Goal: Transaction & Acquisition: Purchase product/service

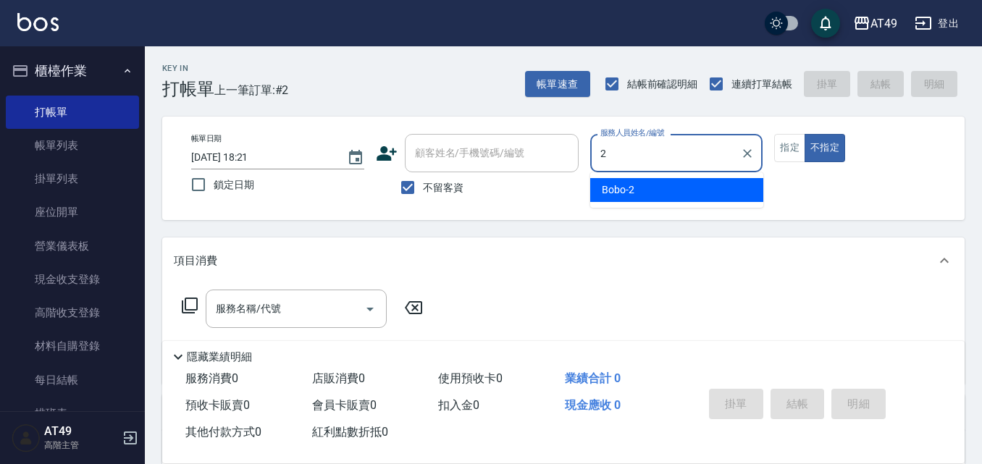
type input "2"
type button "false"
type input "Bobo-2"
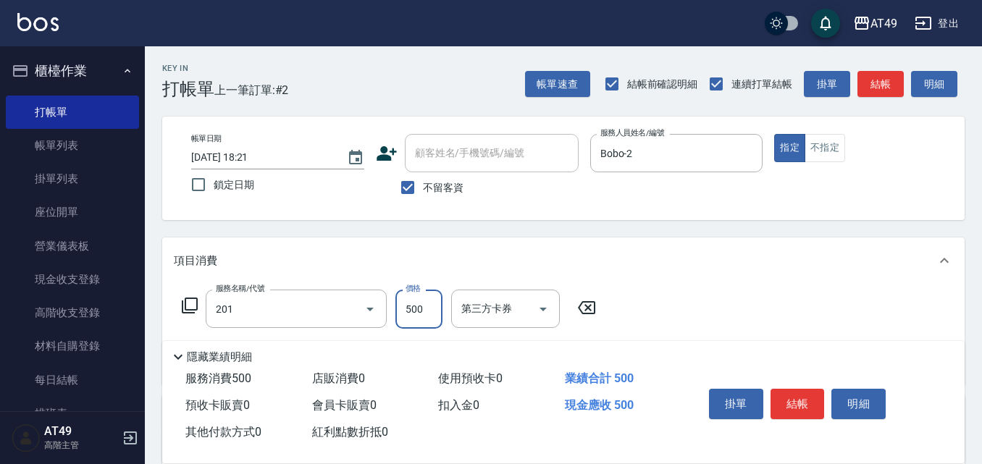
type input "精緻剪髮(201)"
type input "400"
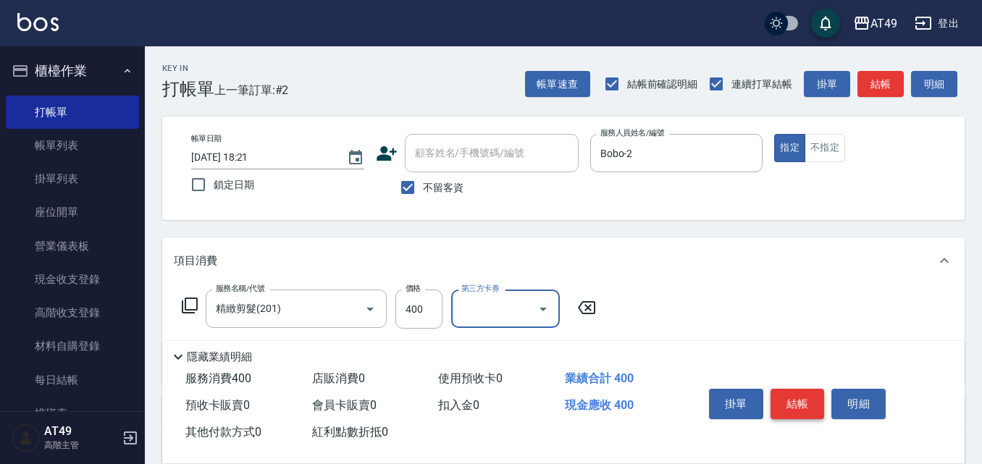
click at [802, 399] on button "結帳" at bounding box center [798, 404] width 54 height 30
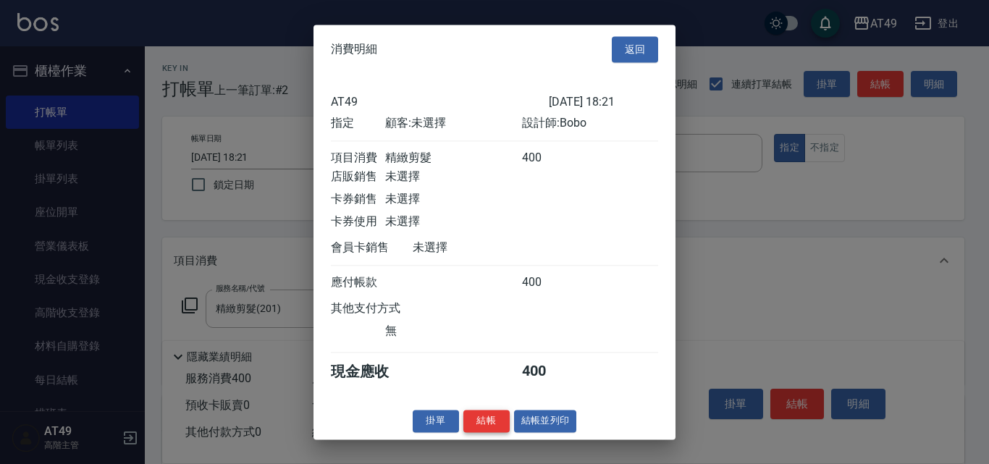
click at [485, 428] on button "結帳" at bounding box center [487, 421] width 46 height 22
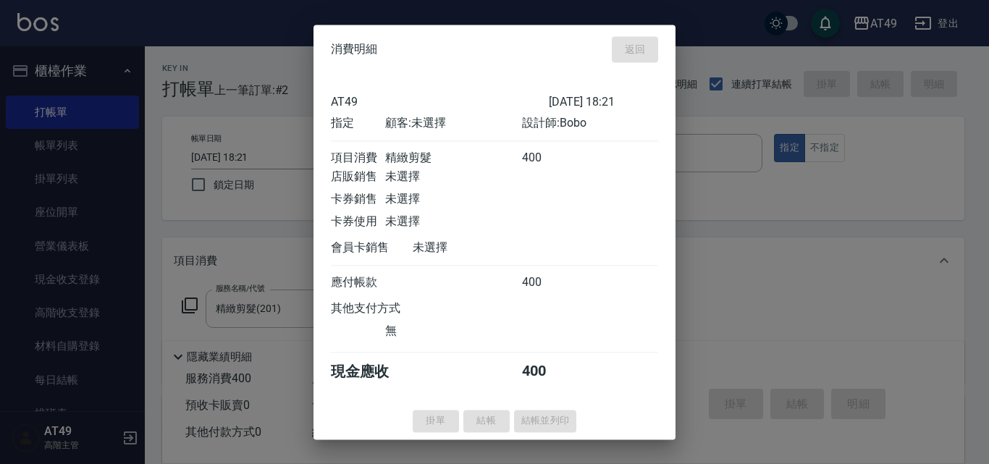
type input "[DATE] 20:22"
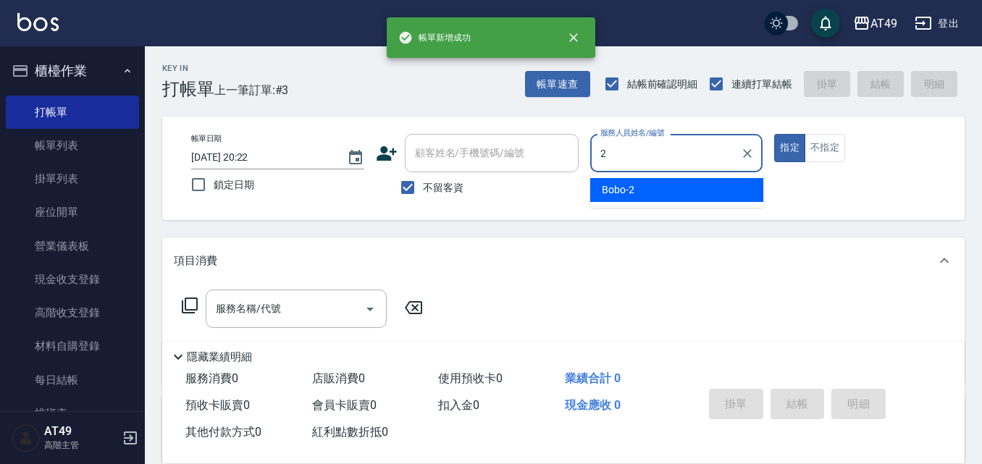
type input "Bobo-2"
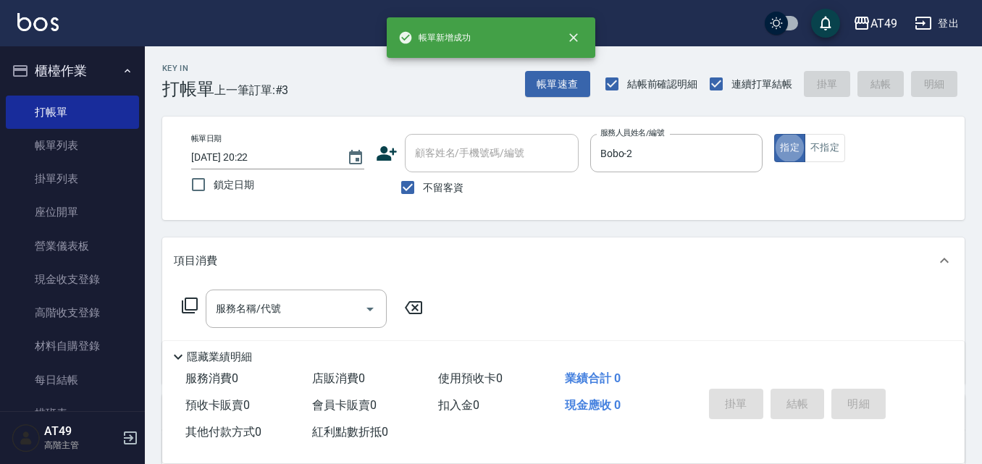
type button "true"
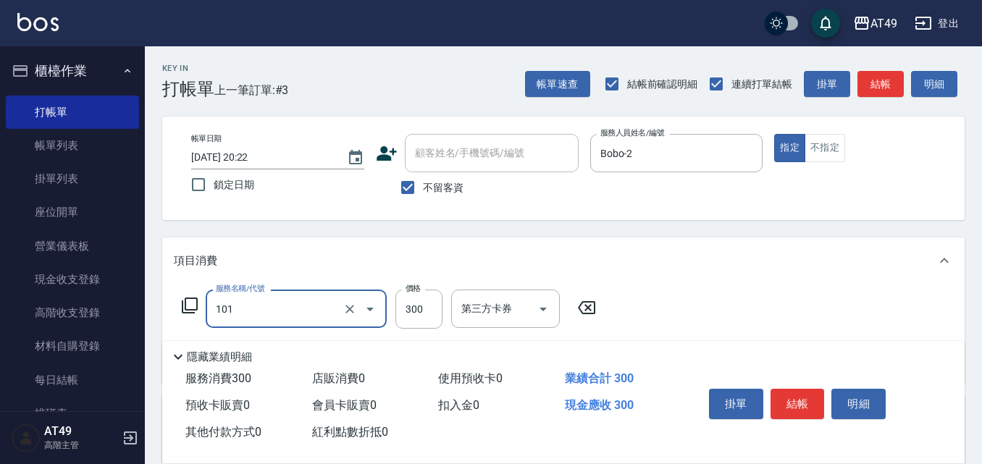
type input "一般洗髮(101)"
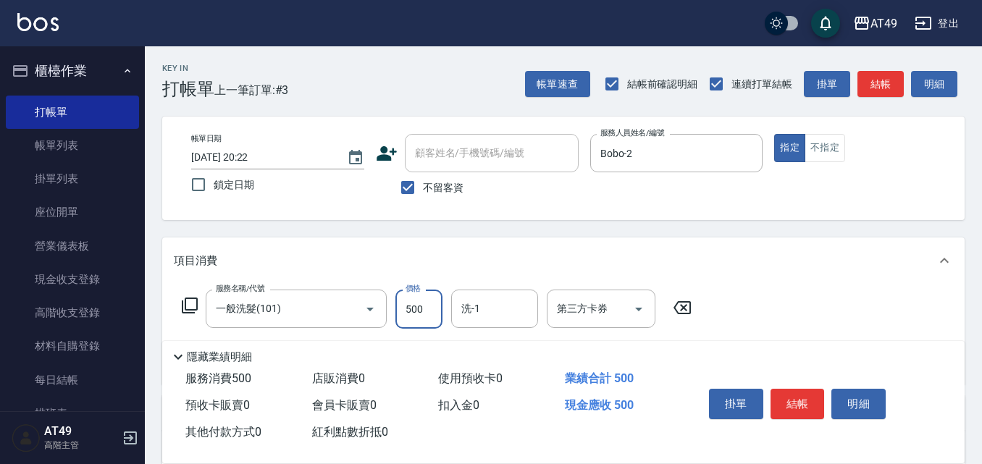
type input "500"
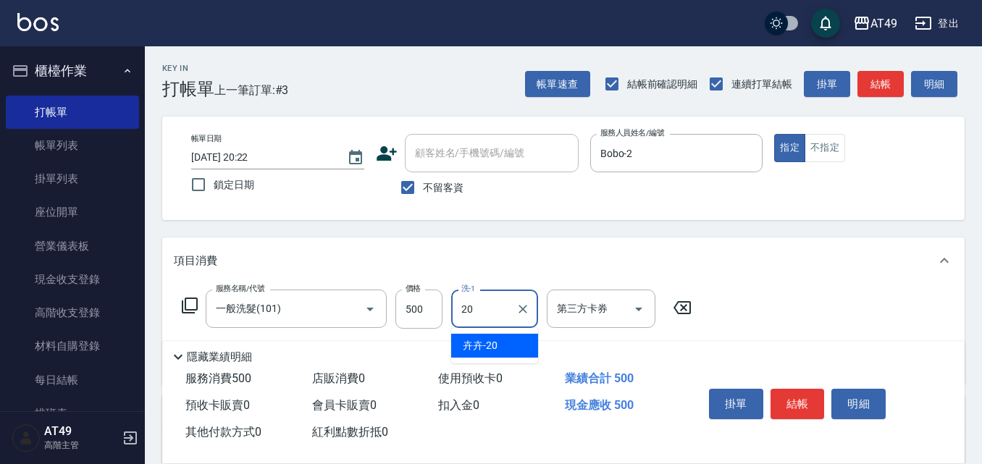
type input "卉卉-20"
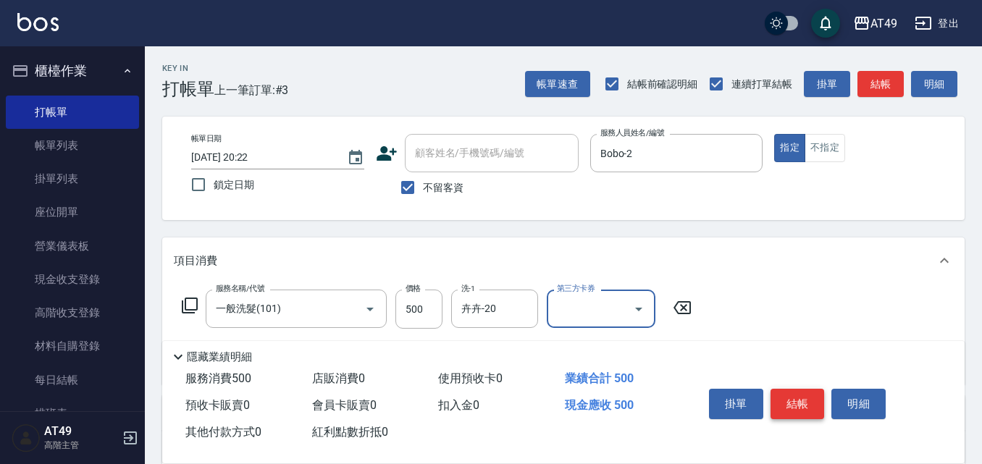
click at [776, 400] on button "結帳" at bounding box center [798, 404] width 54 height 30
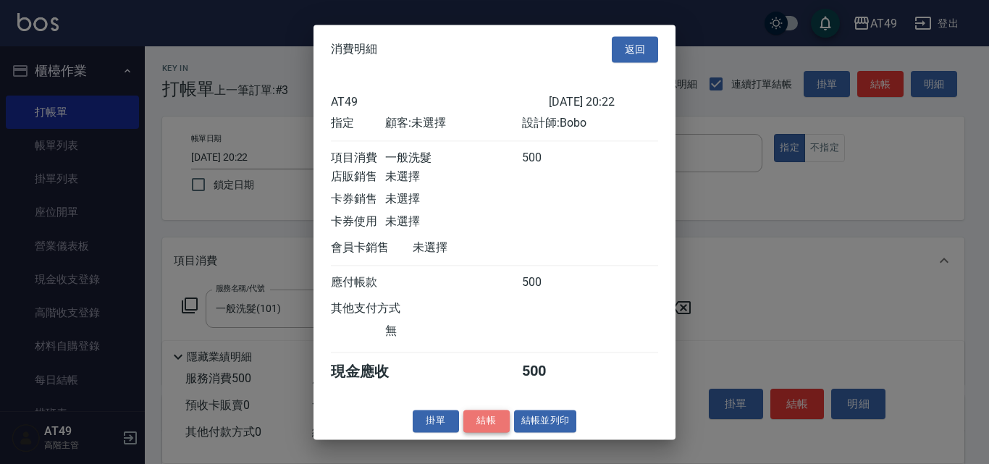
click at [487, 432] on button "結帳" at bounding box center [487, 421] width 46 height 22
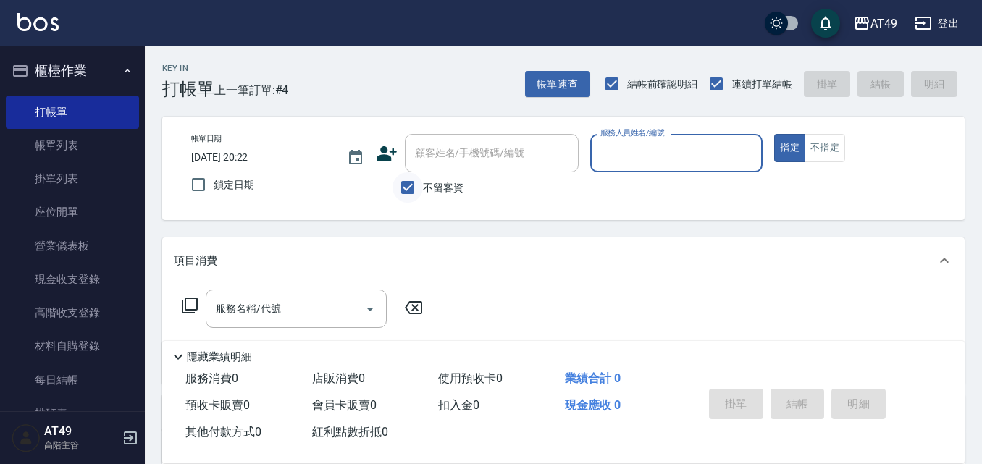
click at [413, 183] on input "不留客資" at bounding box center [408, 187] width 30 height 30
checkbox input "false"
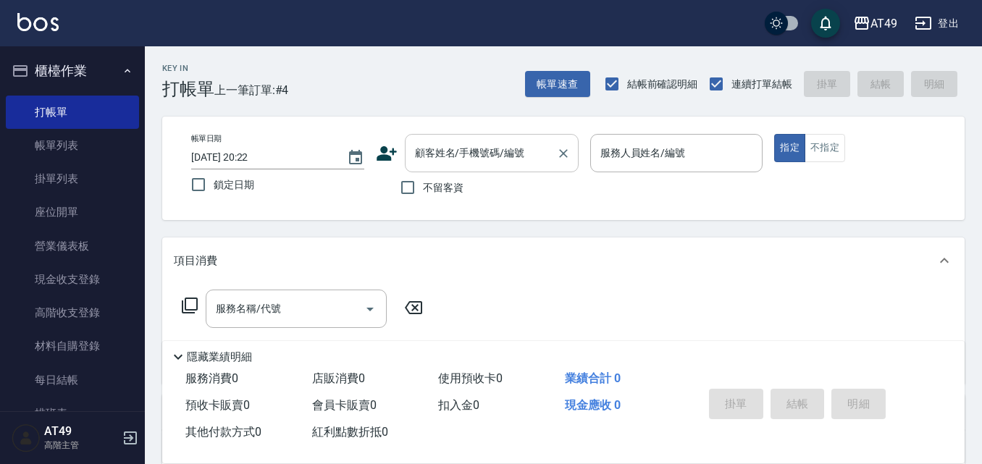
click at [426, 163] on input "顧客姓名/手機號碼/編號" at bounding box center [480, 153] width 139 height 25
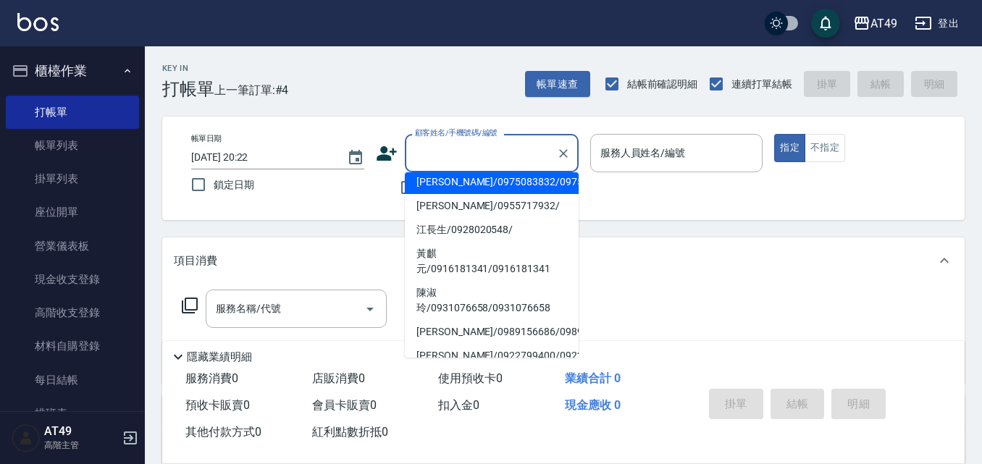
scroll to position [72, 0]
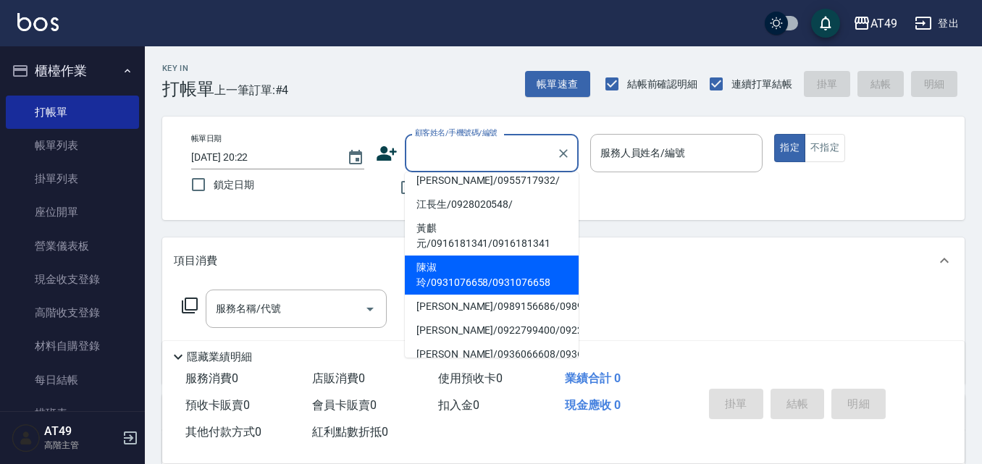
click at [440, 286] on li "陳淑玲/0931076658/0931076658" at bounding box center [492, 275] width 174 height 39
type input "陳淑玲/0931076658/0931076658"
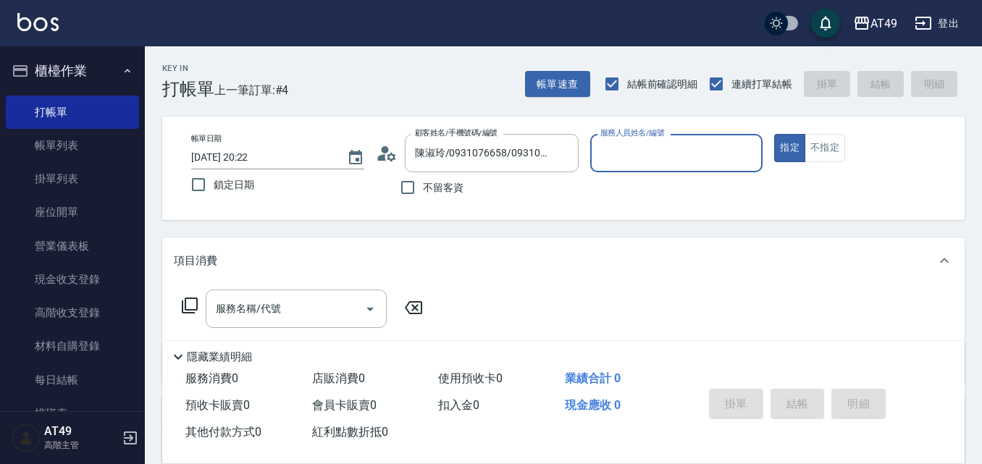
type input "Bobo-2"
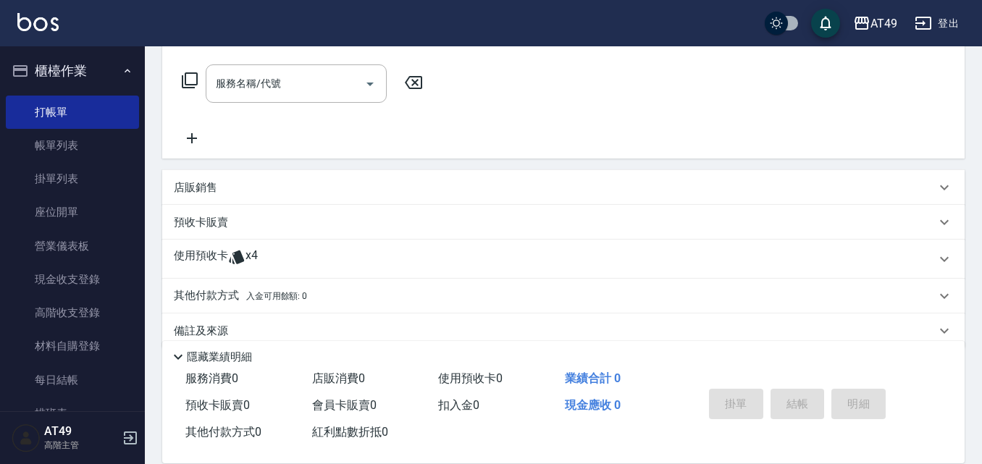
scroll to position [248, 0]
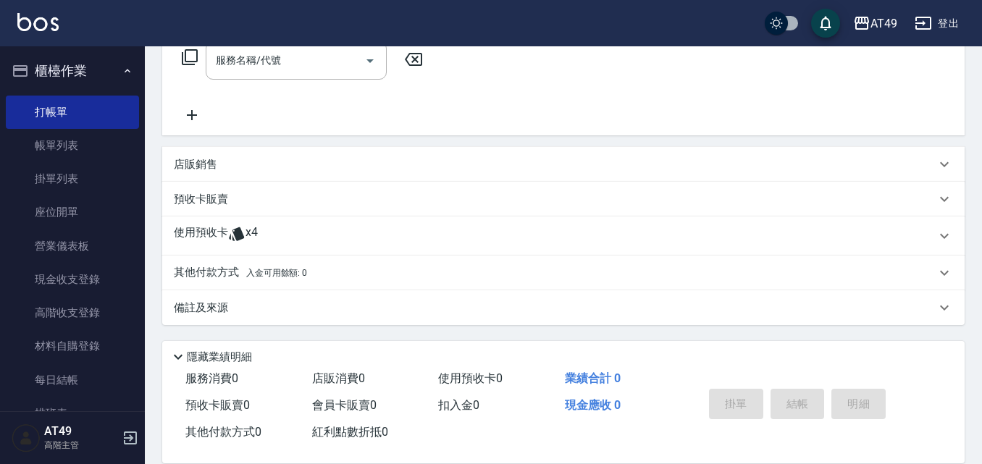
click at [212, 233] on p "使用預收卡" at bounding box center [201, 236] width 54 height 22
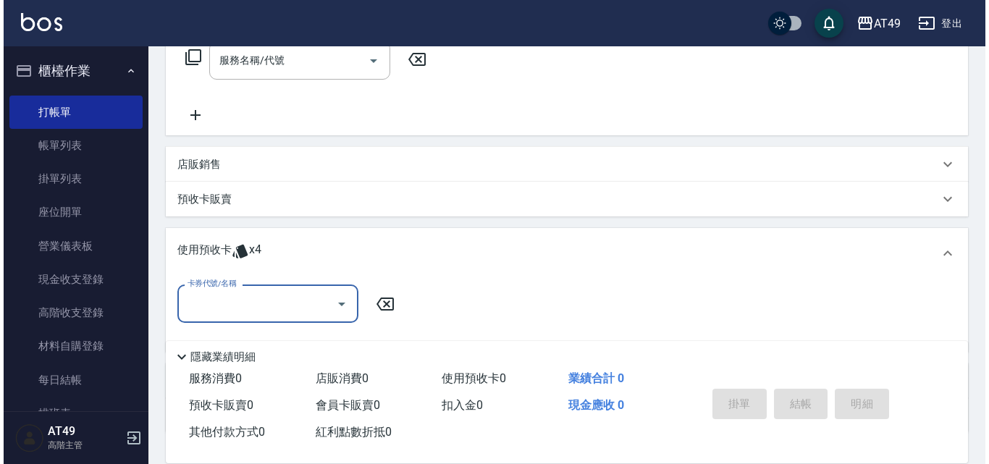
scroll to position [0, 0]
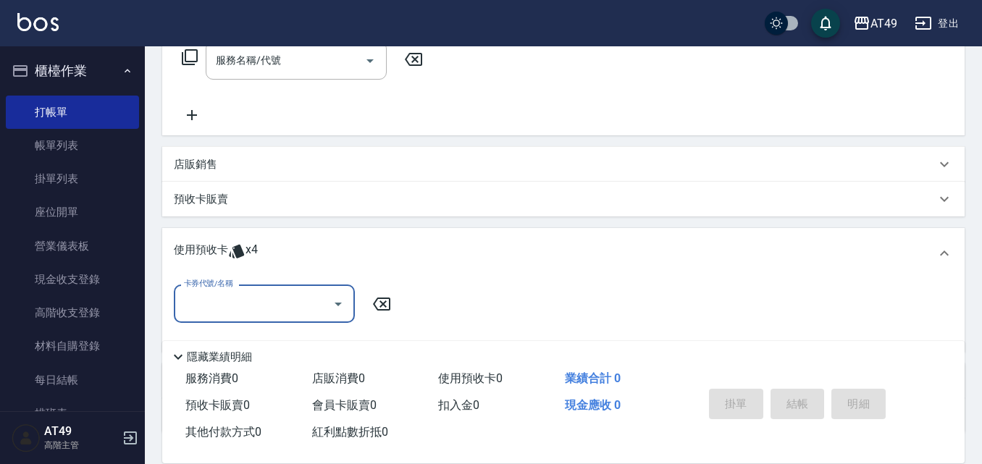
click at [227, 309] on input "卡券代號/名稱" at bounding box center [253, 303] width 146 height 25
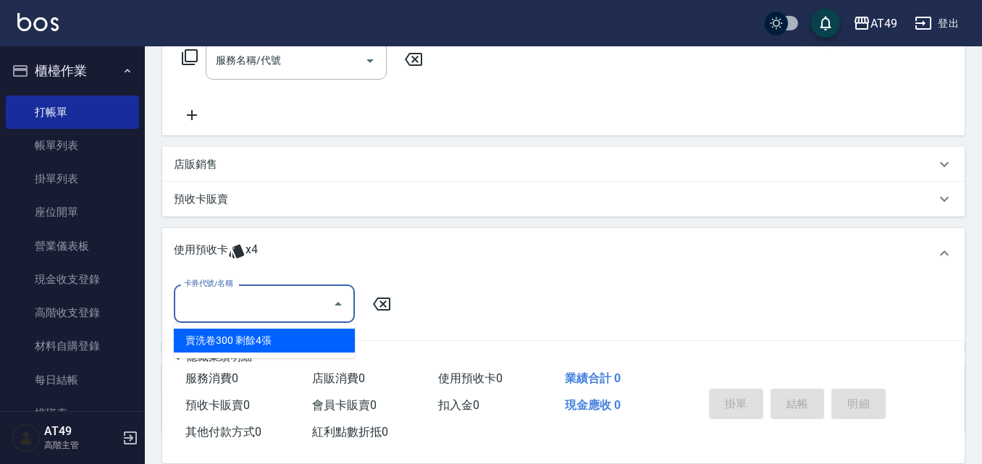
drag, startPoint x: 251, startPoint y: 342, endPoint x: 374, endPoint y: 329, distance: 123.1
click at [252, 341] on div "賣洗卷300 剩餘4張" at bounding box center [264, 341] width 181 height 24
type input "賣洗卷300"
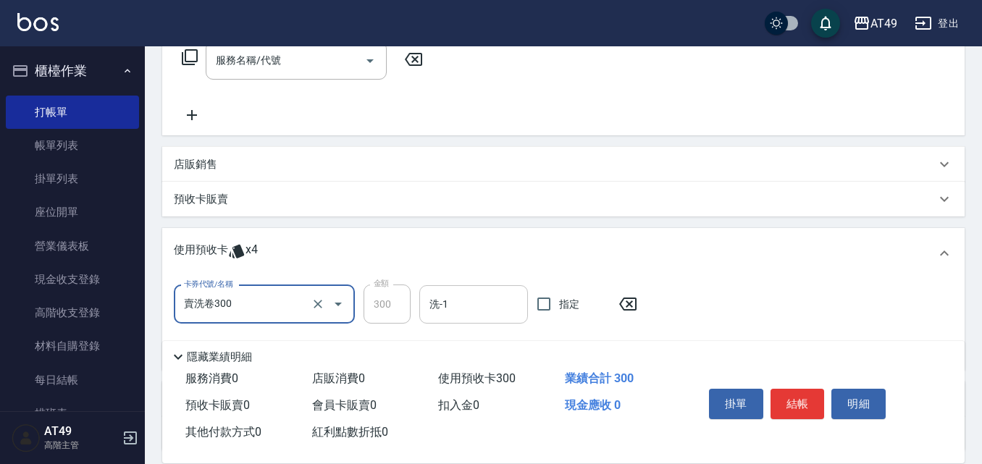
click at [466, 306] on input "洗-1" at bounding box center [474, 304] width 96 height 25
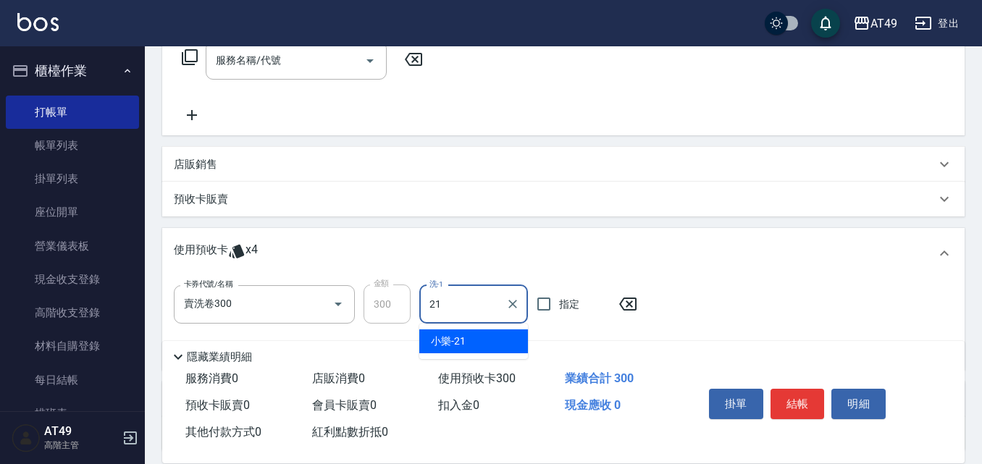
type input "小樂-21"
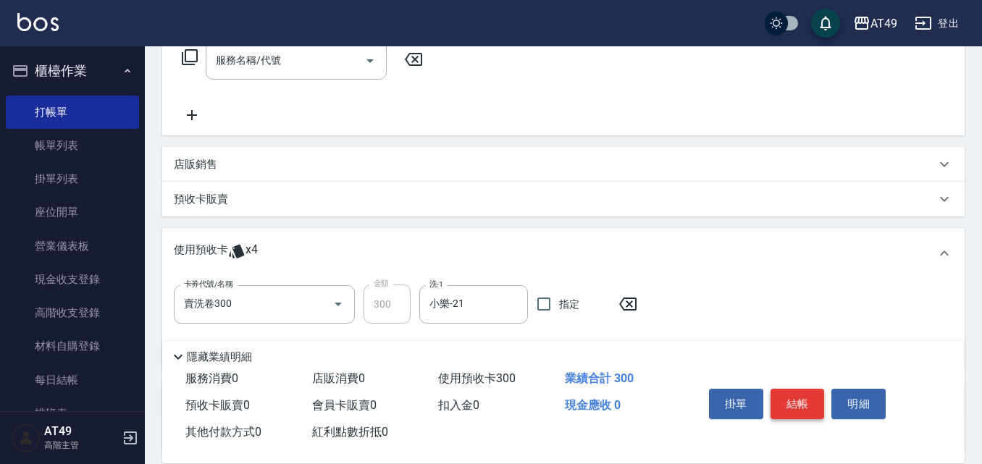
click at [802, 398] on button "結帳" at bounding box center [798, 404] width 54 height 30
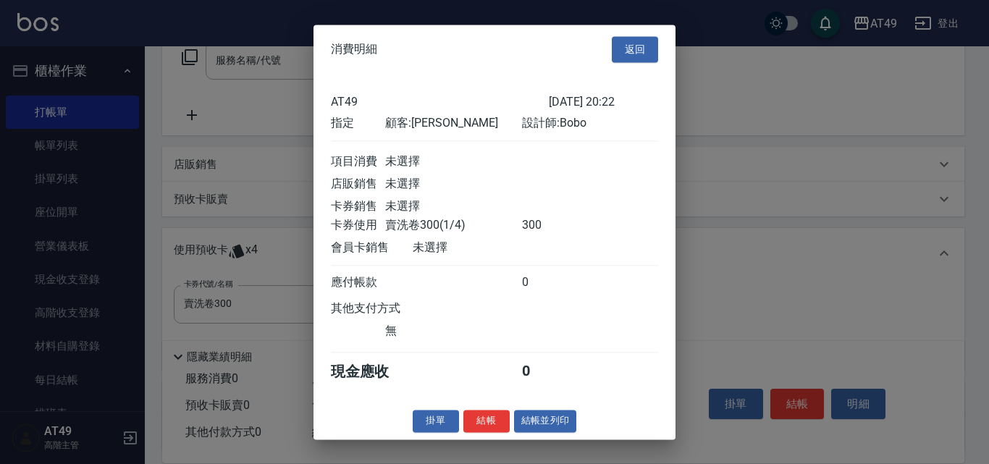
click at [495, 420] on div "掛單 結帳 結帳並列印" at bounding box center [495, 421] width 362 height 22
click at [486, 428] on button "結帳" at bounding box center [487, 421] width 46 height 22
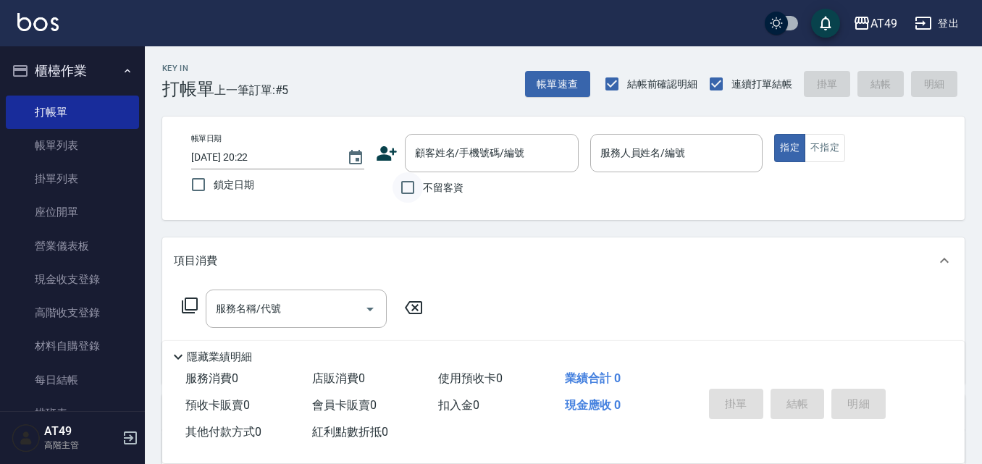
click at [403, 183] on input "不留客資" at bounding box center [408, 187] width 30 height 30
checkbox input "true"
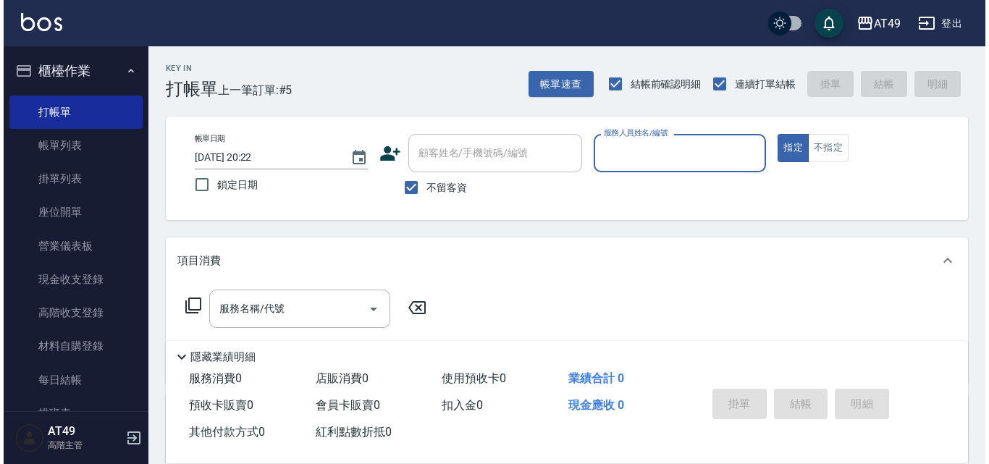
scroll to position [290, 0]
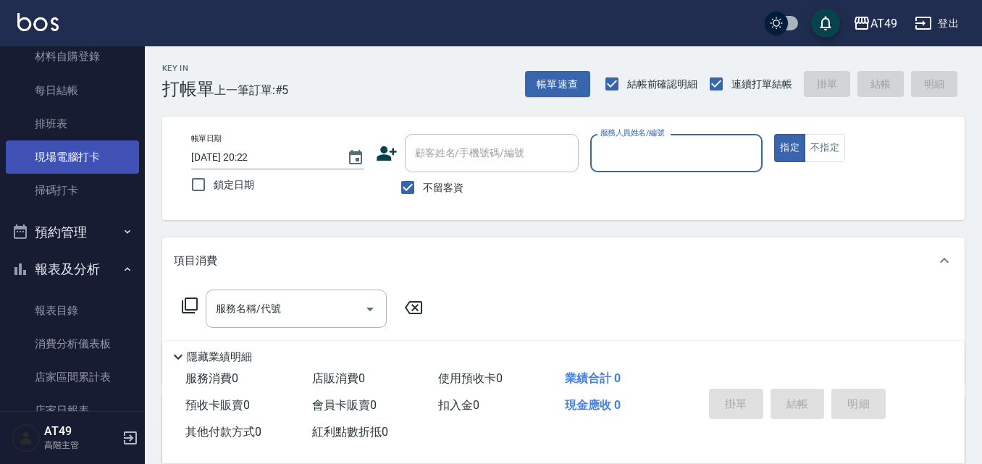
click at [38, 163] on link "現場電腦打卡" at bounding box center [72, 157] width 133 height 33
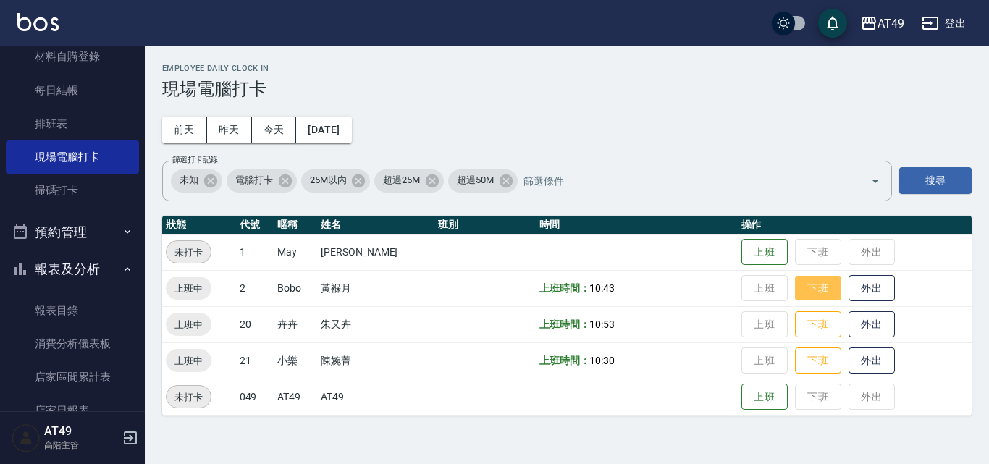
click at [800, 288] on button "下班" at bounding box center [818, 288] width 46 height 25
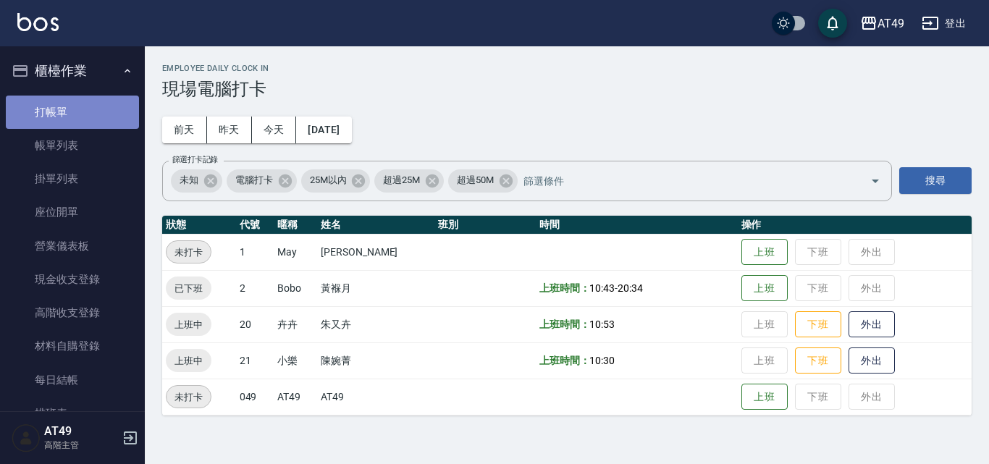
click at [127, 99] on link "打帳單" at bounding box center [72, 112] width 133 height 33
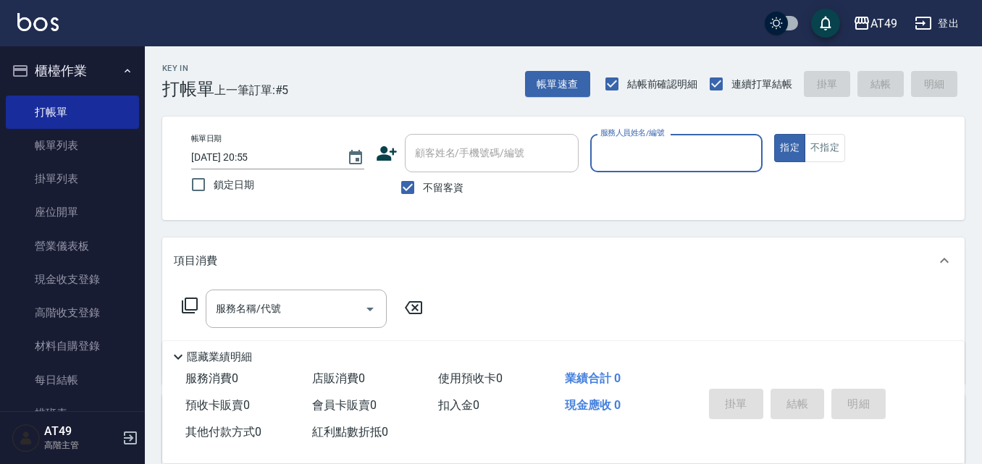
click at [642, 151] on input "服務人員姓名/編號" at bounding box center [677, 153] width 160 height 25
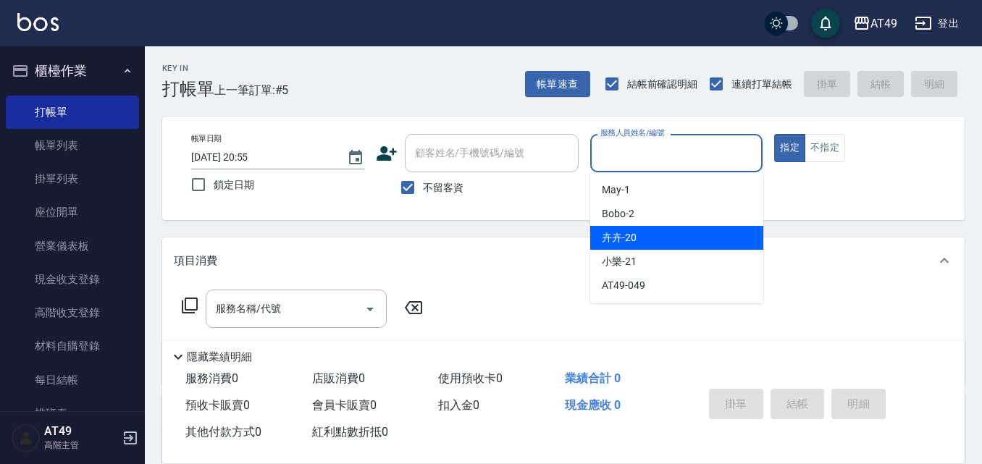
click at [624, 232] on span "卉卉 -20" at bounding box center [619, 237] width 35 height 15
type input "卉卉-20"
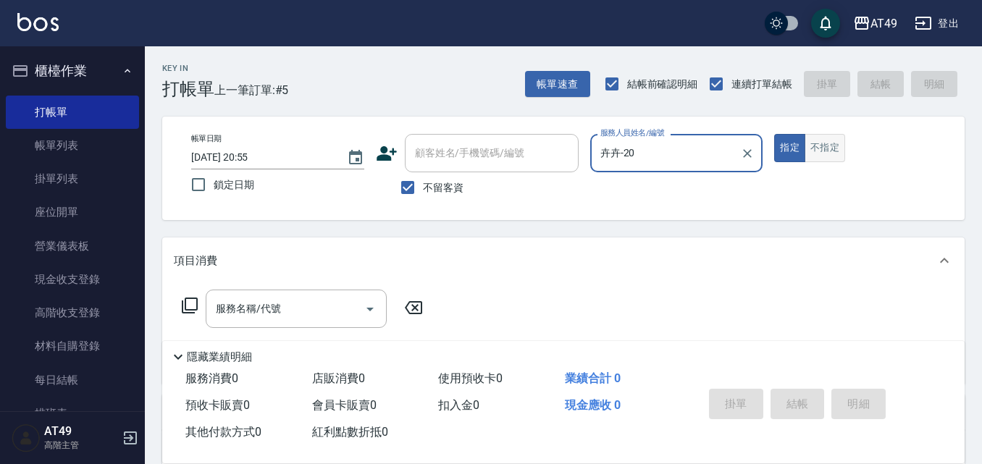
click at [838, 154] on button "不指定" at bounding box center [825, 148] width 41 height 28
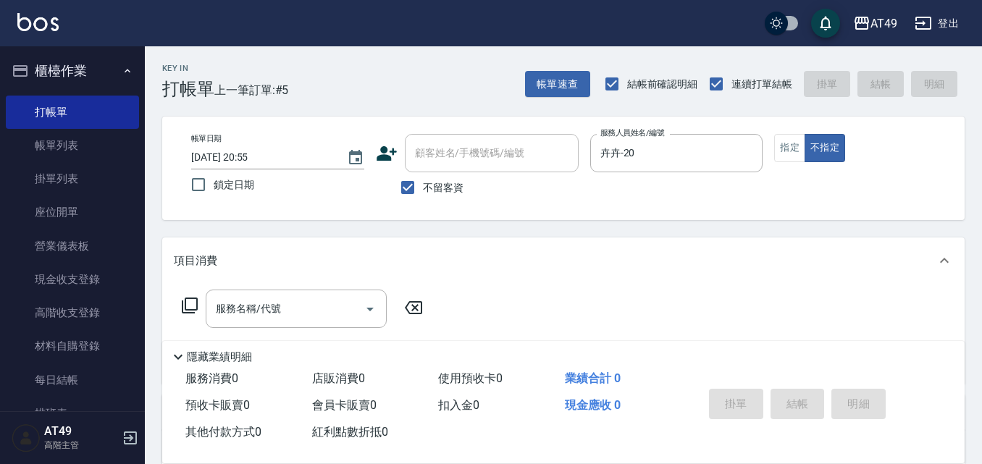
click at [247, 303] on div "服務名稱/代號 服務名稱/代號" at bounding box center [296, 309] width 181 height 38
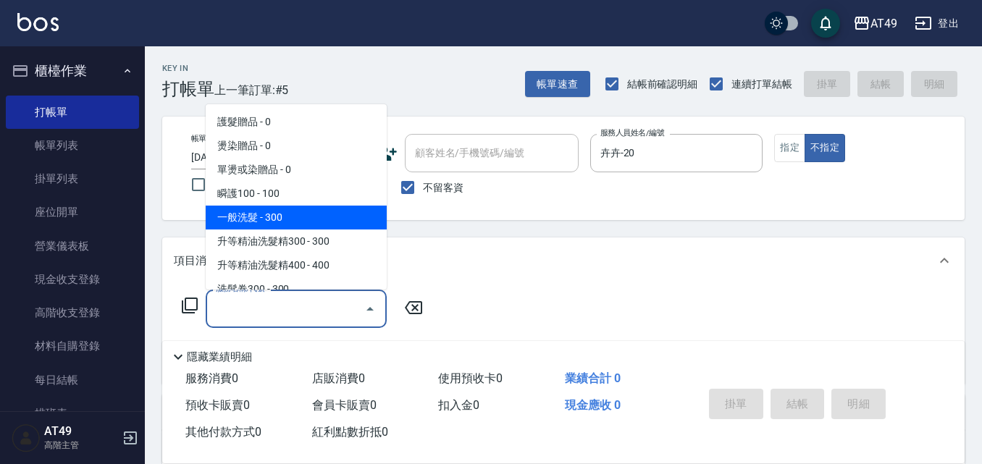
click at [268, 221] on span "一般洗髮 - 300" at bounding box center [296, 218] width 181 height 24
type input "一般洗髮(101)"
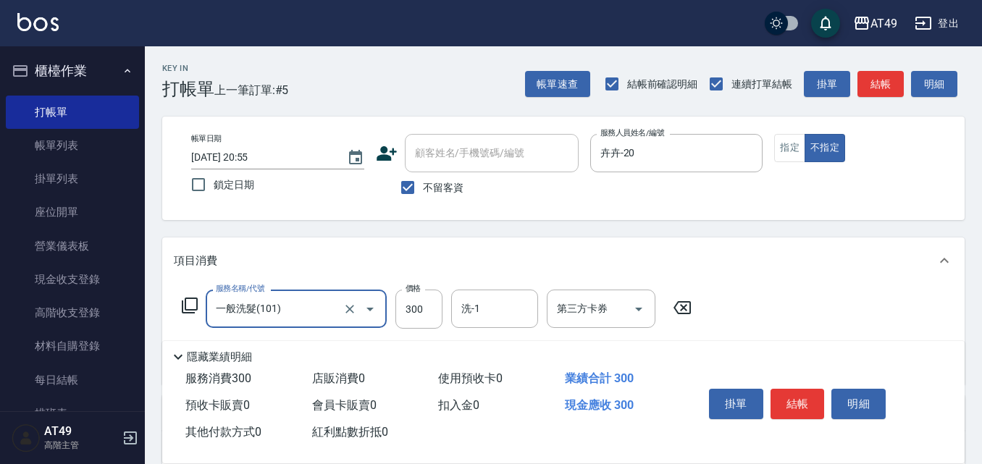
click at [194, 300] on icon at bounding box center [189, 305] width 17 height 17
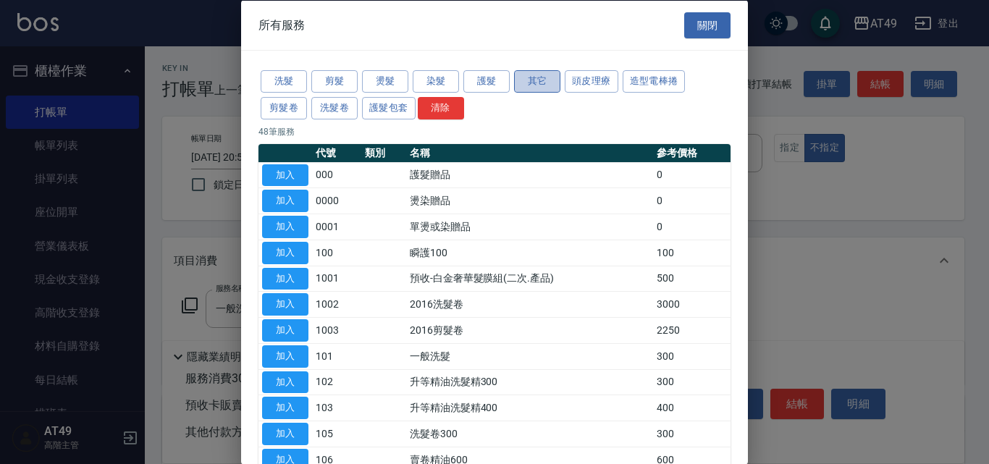
click at [527, 80] on button "其它" at bounding box center [537, 81] width 46 height 22
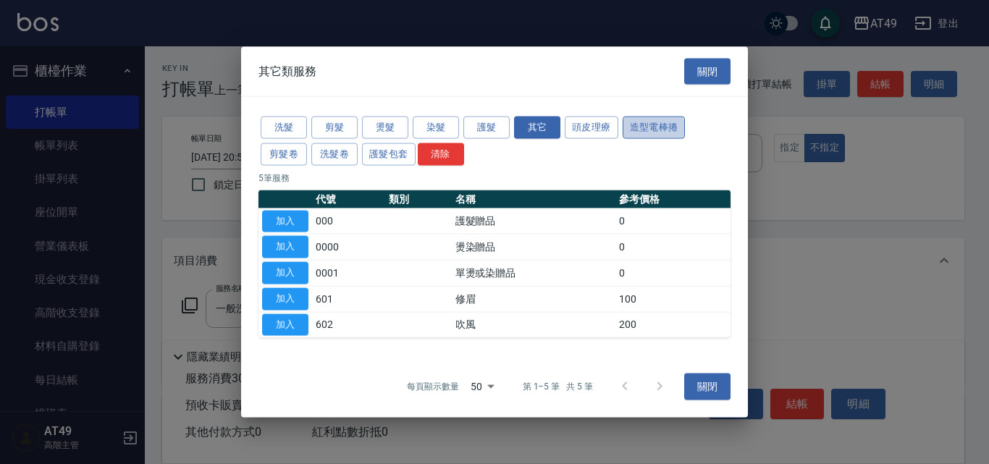
click at [666, 132] on button "造型電棒捲" at bounding box center [654, 128] width 63 height 22
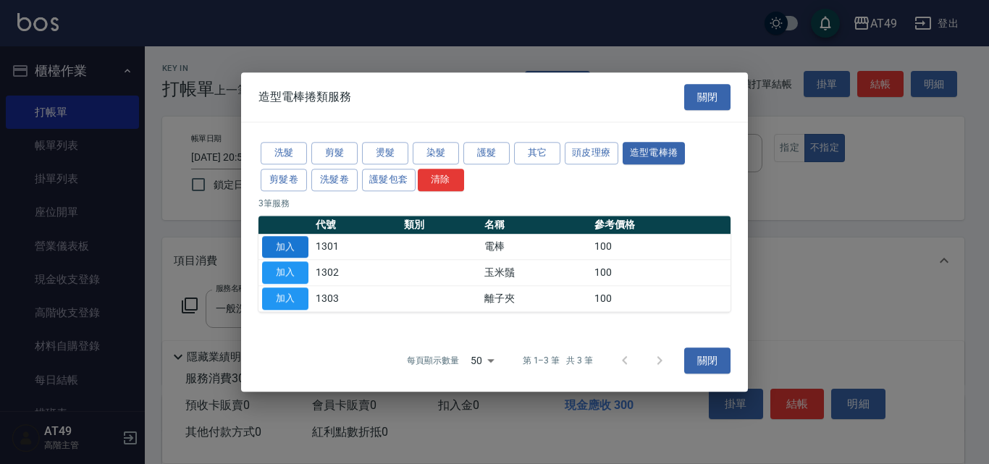
click at [273, 243] on button "加入" at bounding box center [285, 247] width 46 height 22
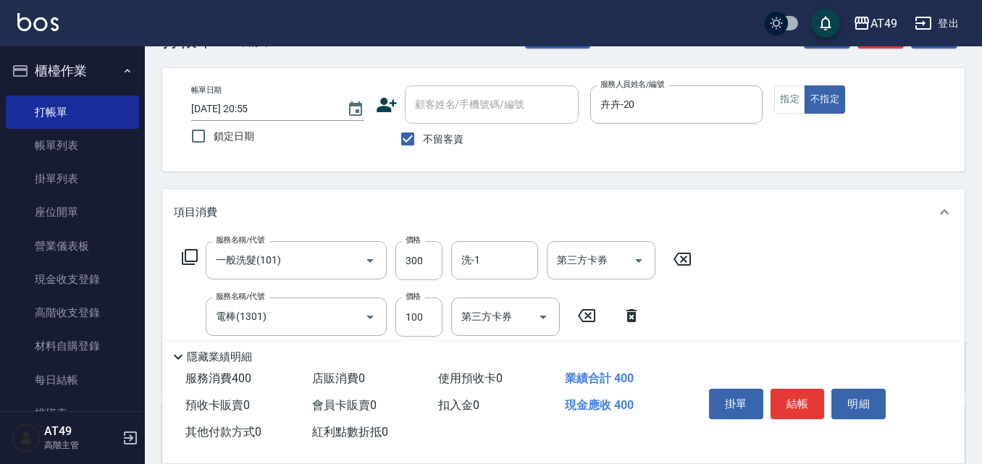
scroll to position [72, 0]
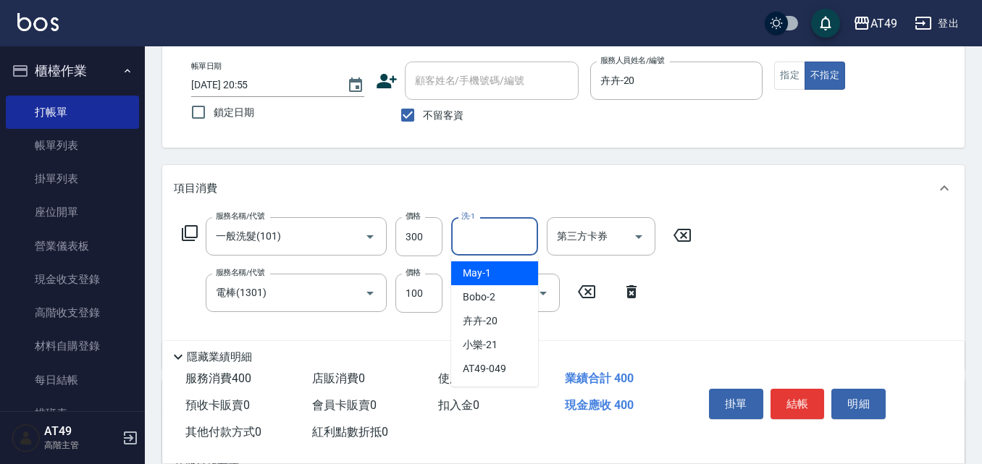
click at [483, 234] on input "洗-1" at bounding box center [495, 236] width 74 height 25
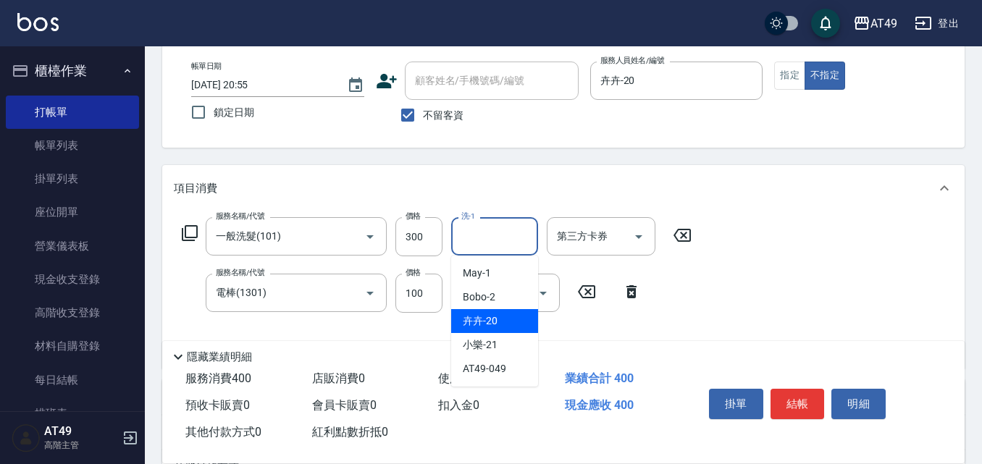
click at [503, 327] on div "卉卉 -20" at bounding box center [494, 321] width 87 height 24
type input "卉卉-20"
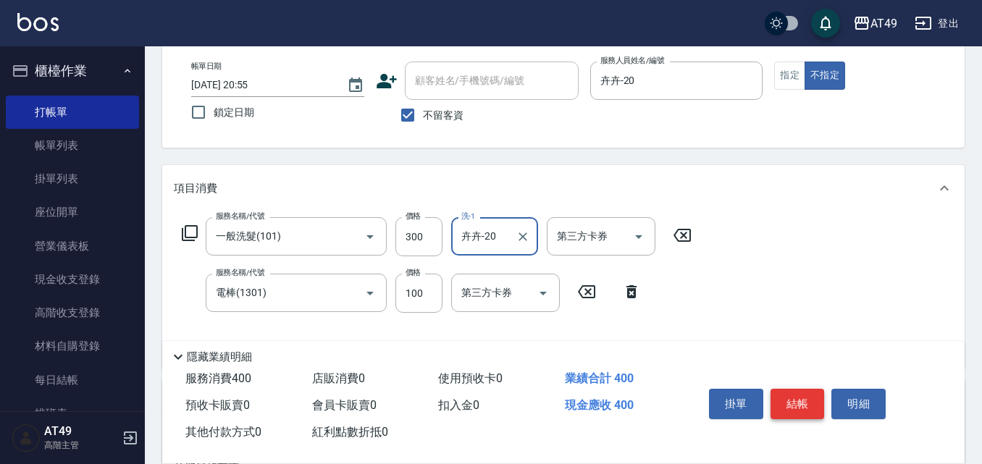
click at [781, 390] on button "結帳" at bounding box center [798, 404] width 54 height 30
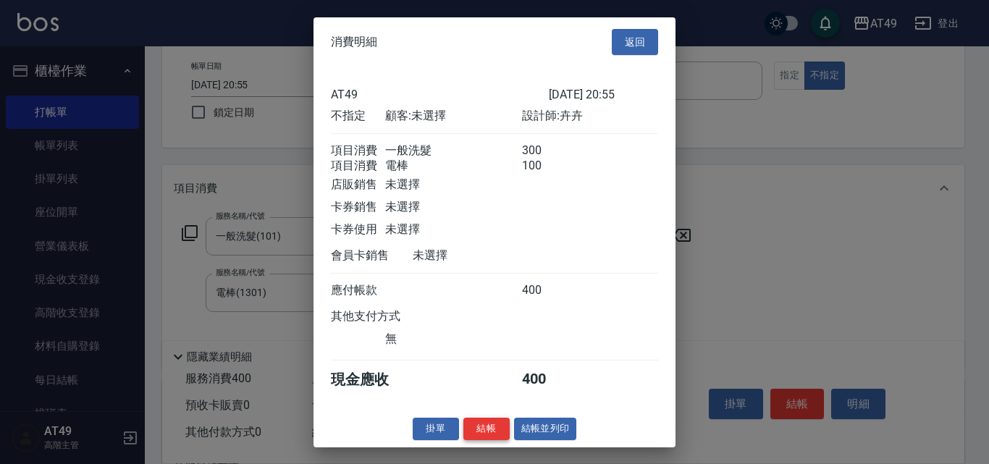
click at [489, 432] on button "結帳" at bounding box center [487, 429] width 46 height 22
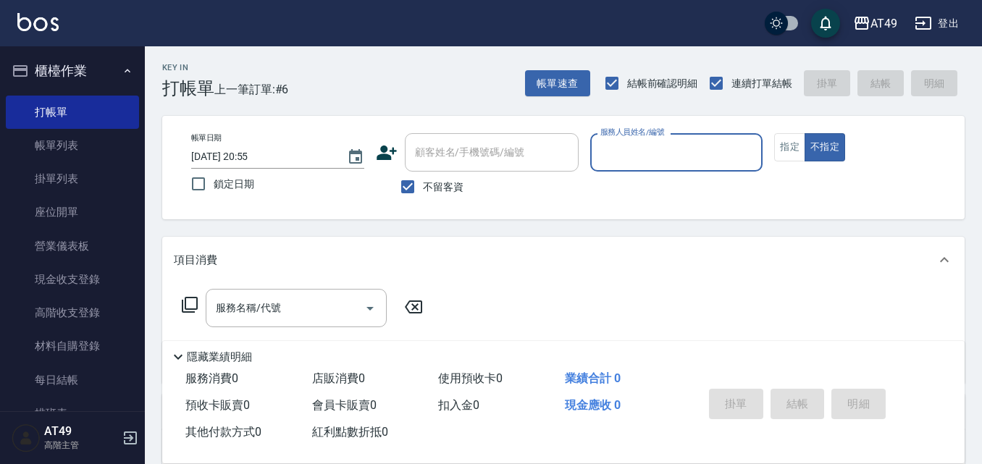
scroll to position [0, 0]
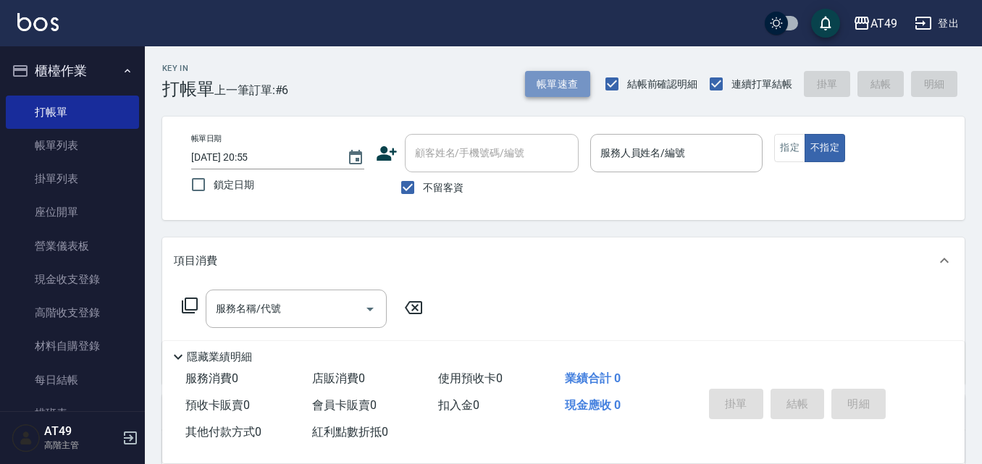
click at [559, 78] on button "帳單速查" at bounding box center [557, 84] width 65 height 27
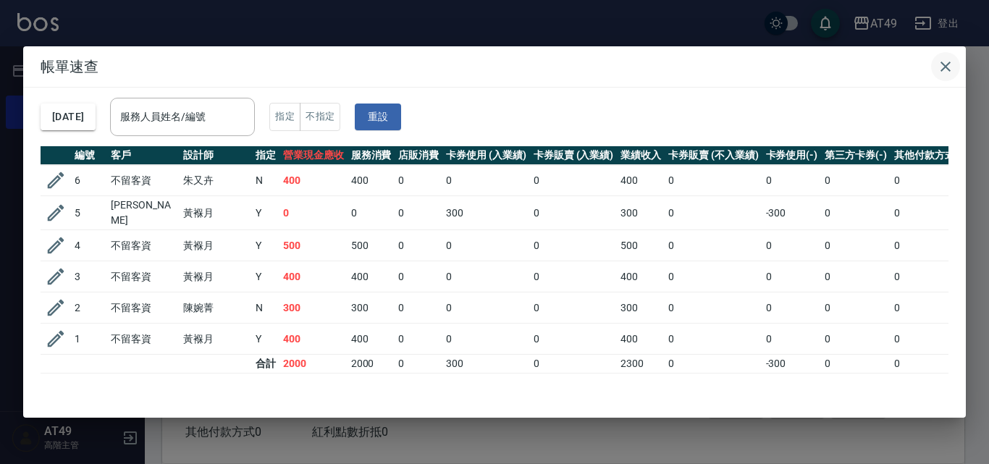
click at [949, 66] on icon "button" at bounding box center [945, 66] width 17 height 17
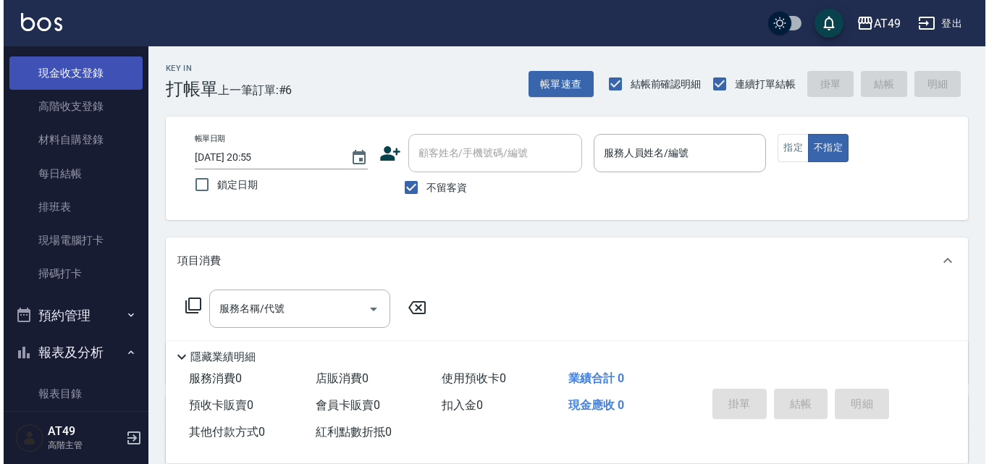
scroll to position [290, 0]
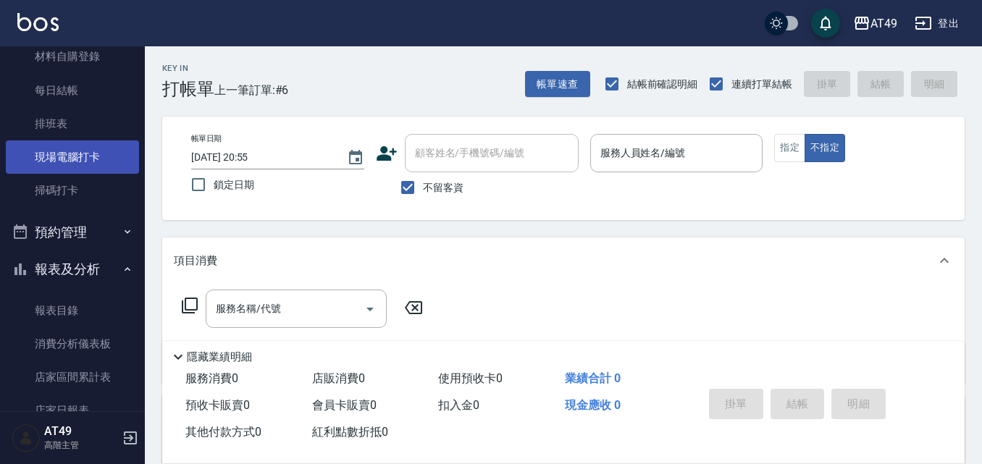
click at [91, 157] on link "現場電腦打卡" at bounding box center [72, 157] width 133 height 33
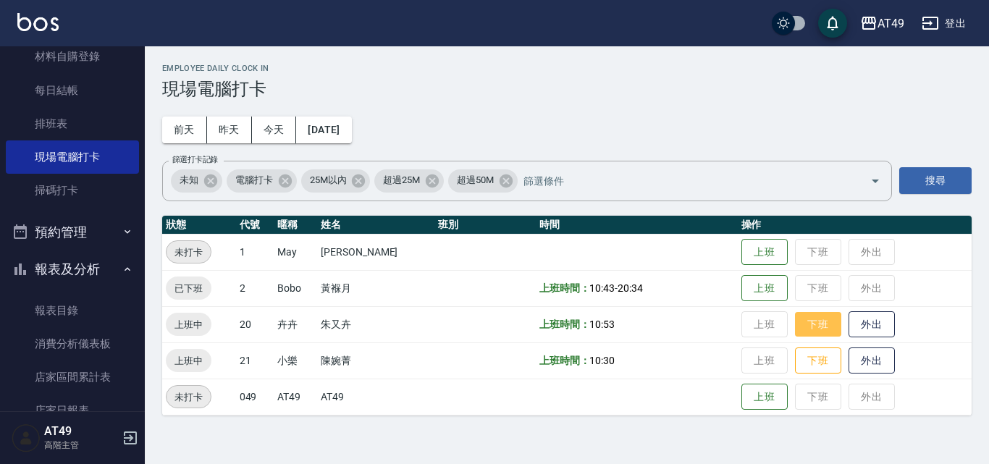
click at [823, 334] on button "下班" at bounding box center [818, 324] width 46 height 25
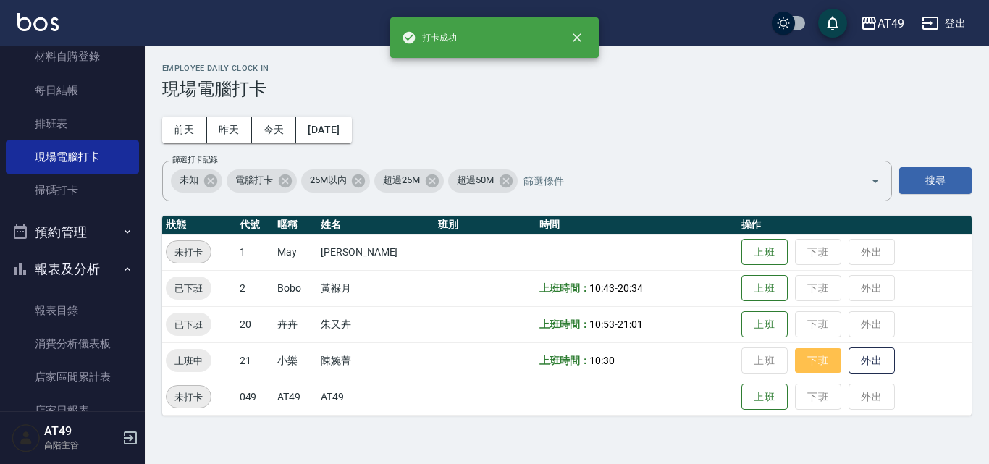
click at [812, 372] on button "下班" at bounding box center [818, 360] width 46 height 25
